Goal: Check status

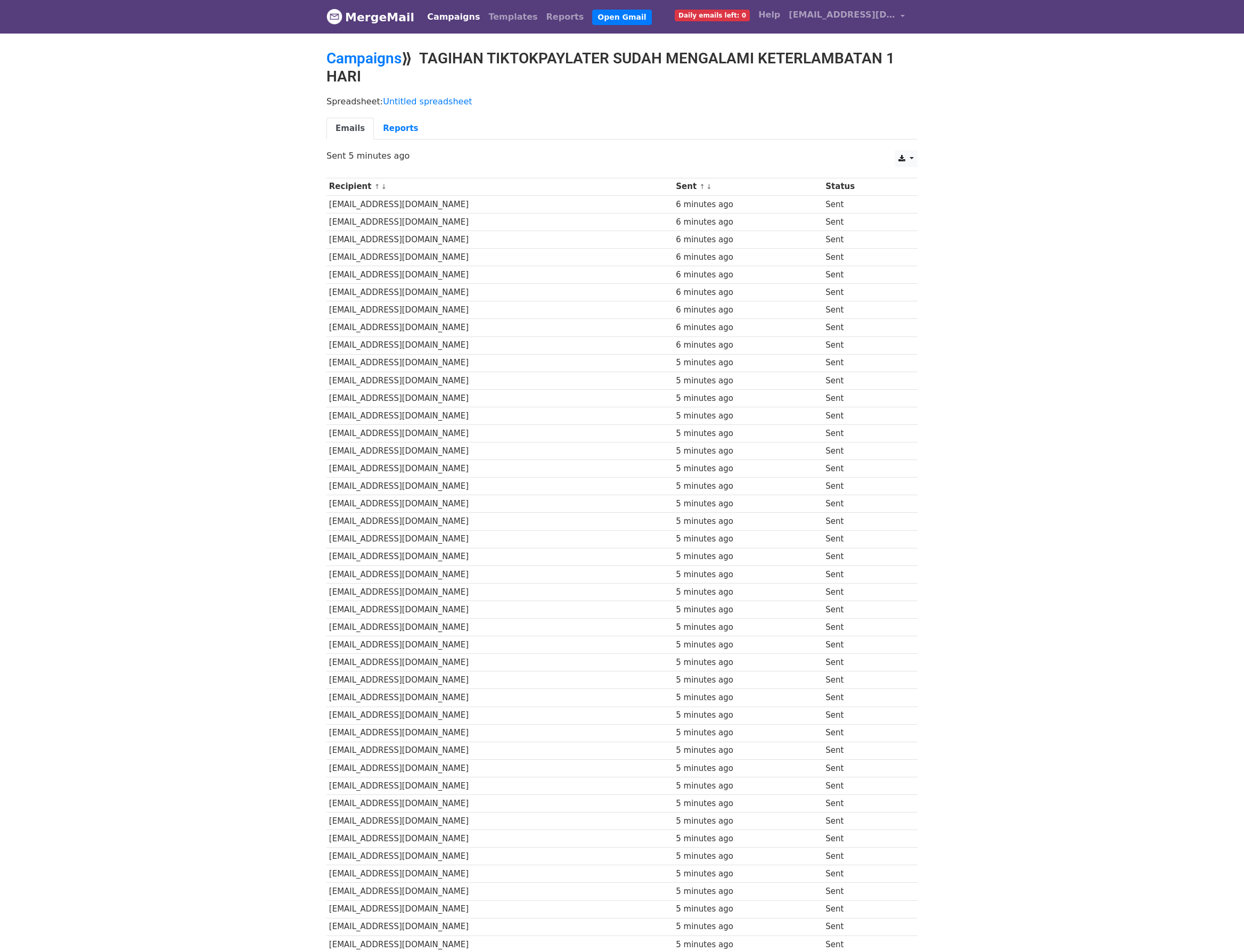
click at [350, 126] on link "Emails" at bounding box center [350, 128] width 48 height 22
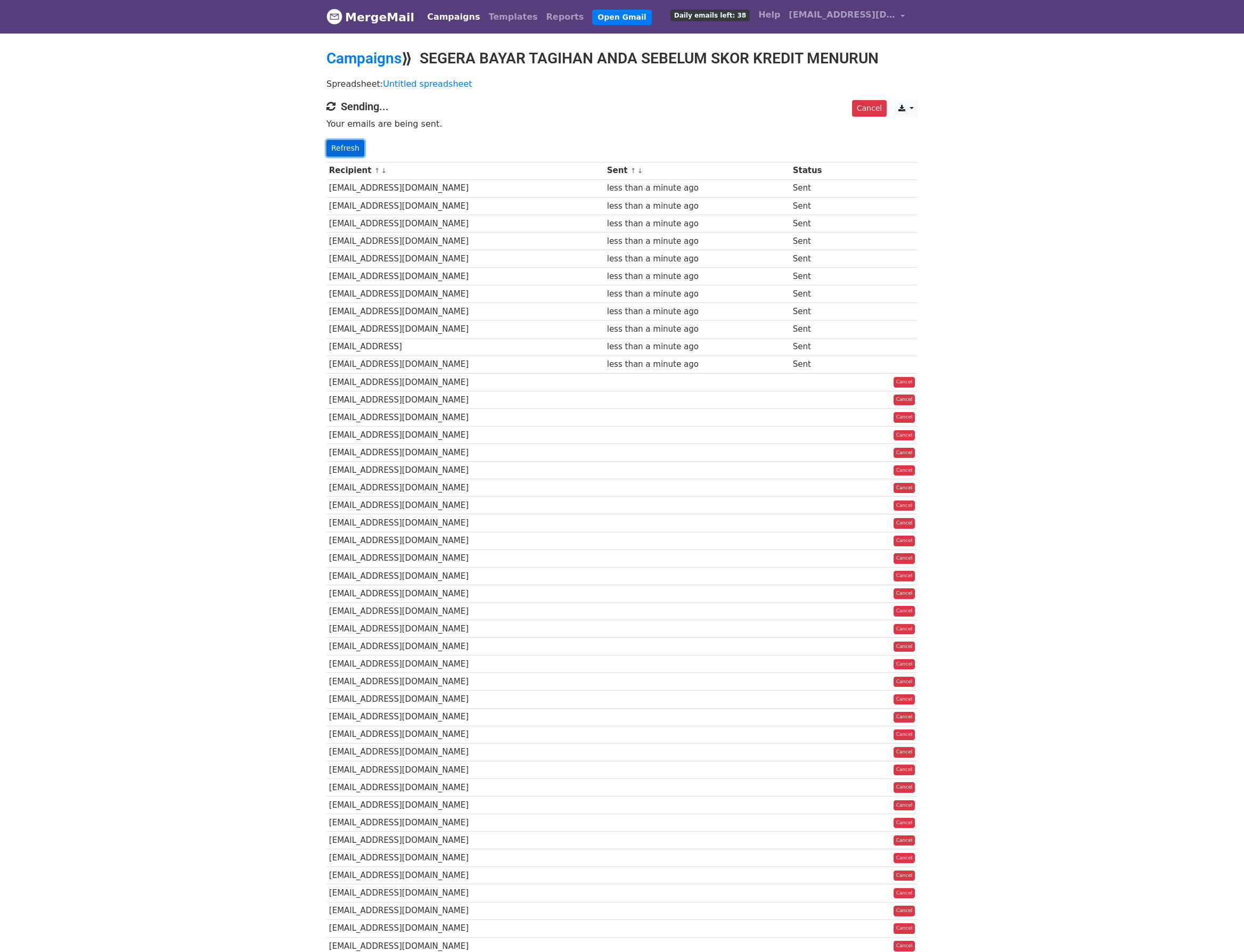
click at [331, 151] on link "Refresh" at bounding box center [345, 148] width 38 height 16
